Goal: Download file/media

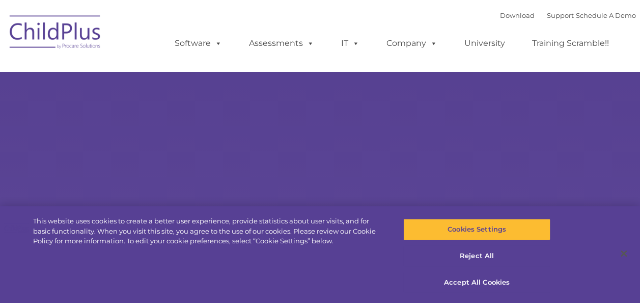
select select "MEDIUM"
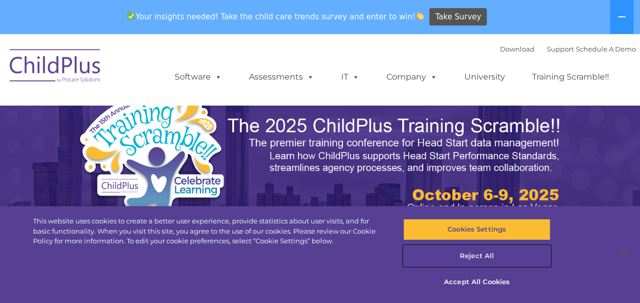
click at [482, 255] on button "Reject All" at bounding box center [477, 255] width 147 height 21
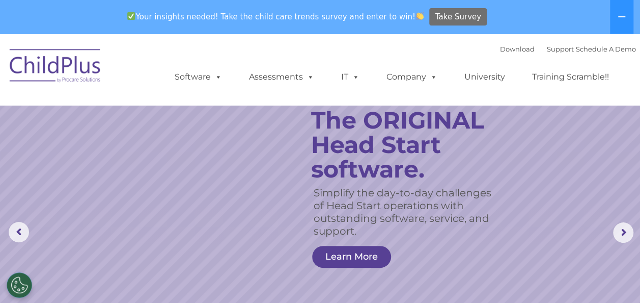
click at [450, 17] on span "Take Survey" at bounding box center [459, 17] width 46 height 18
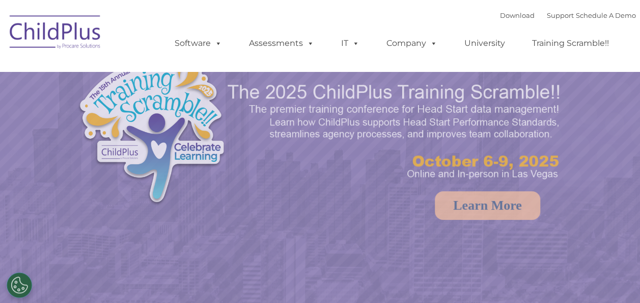
select select "MEDIUM"
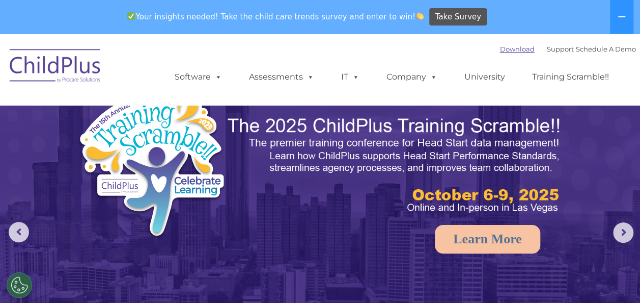
click at [500, 50] on link "Download" at bounding box center [517, 49] width 35 height 8
